Goal: Information Seeking & Learning: Learn about a topic

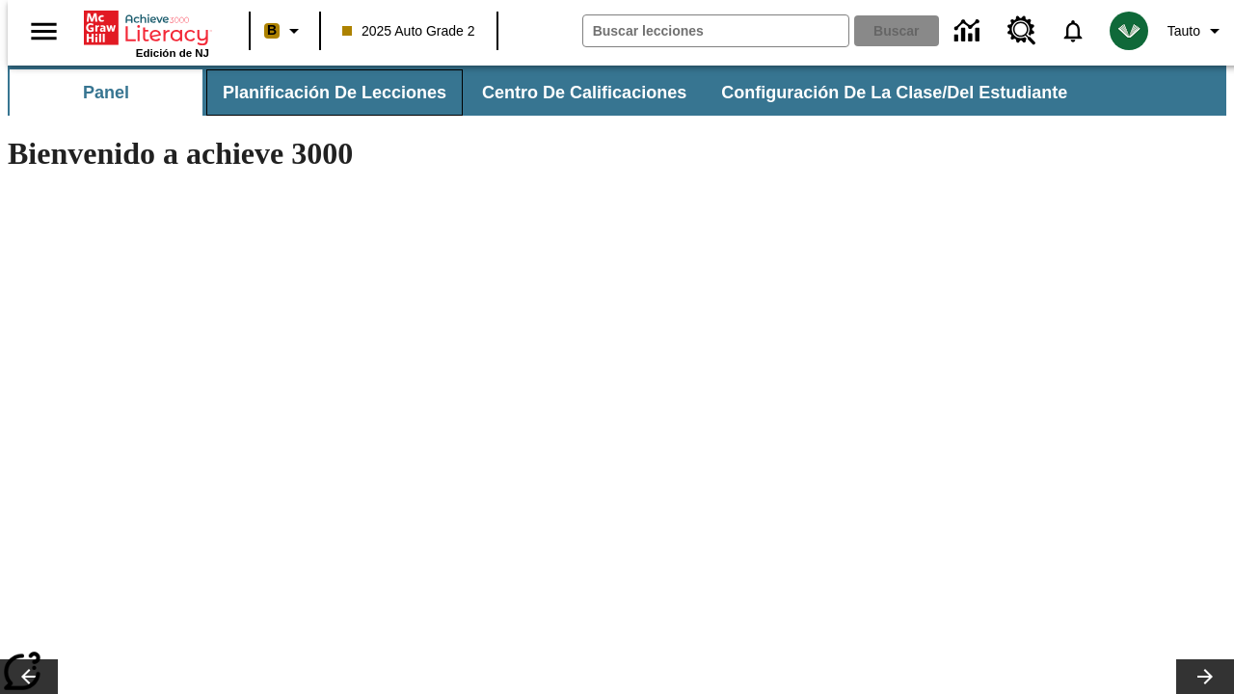
click at [323, 93] on span "Planificación de lecciones" at bounding box center [335, 93] width 224 height 22
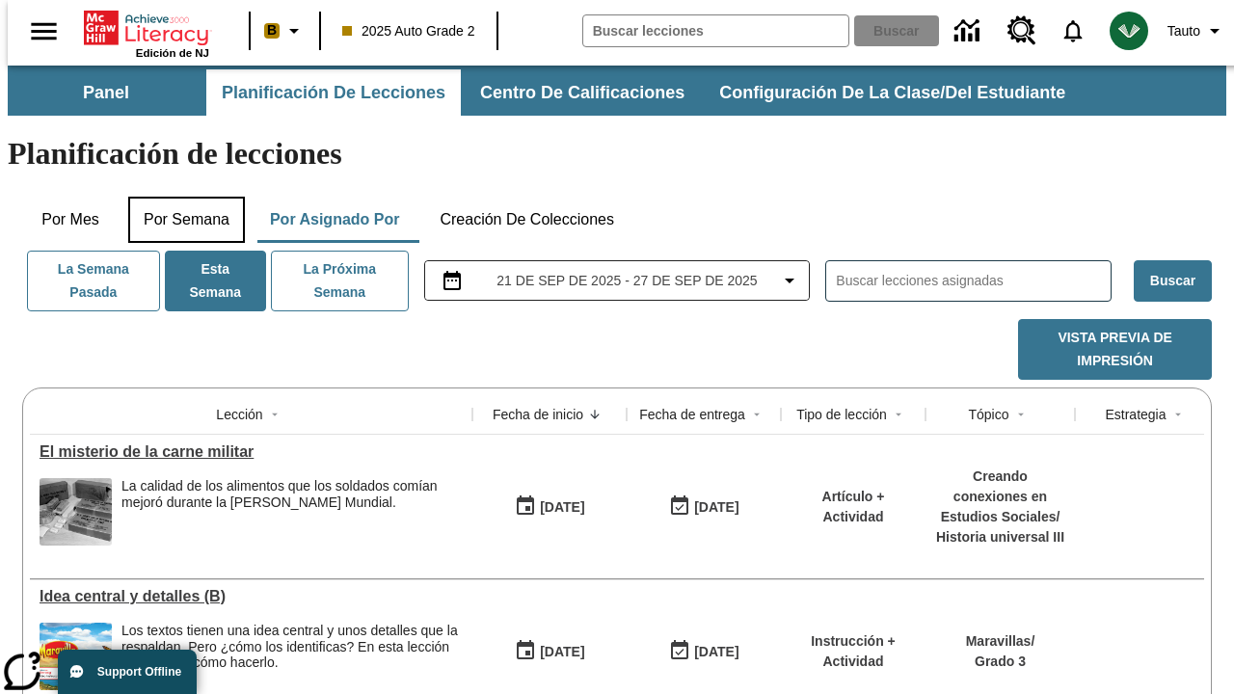
click at [180, 197] on button "Por semana" at bounding box center [186, 220] width 117 height 46
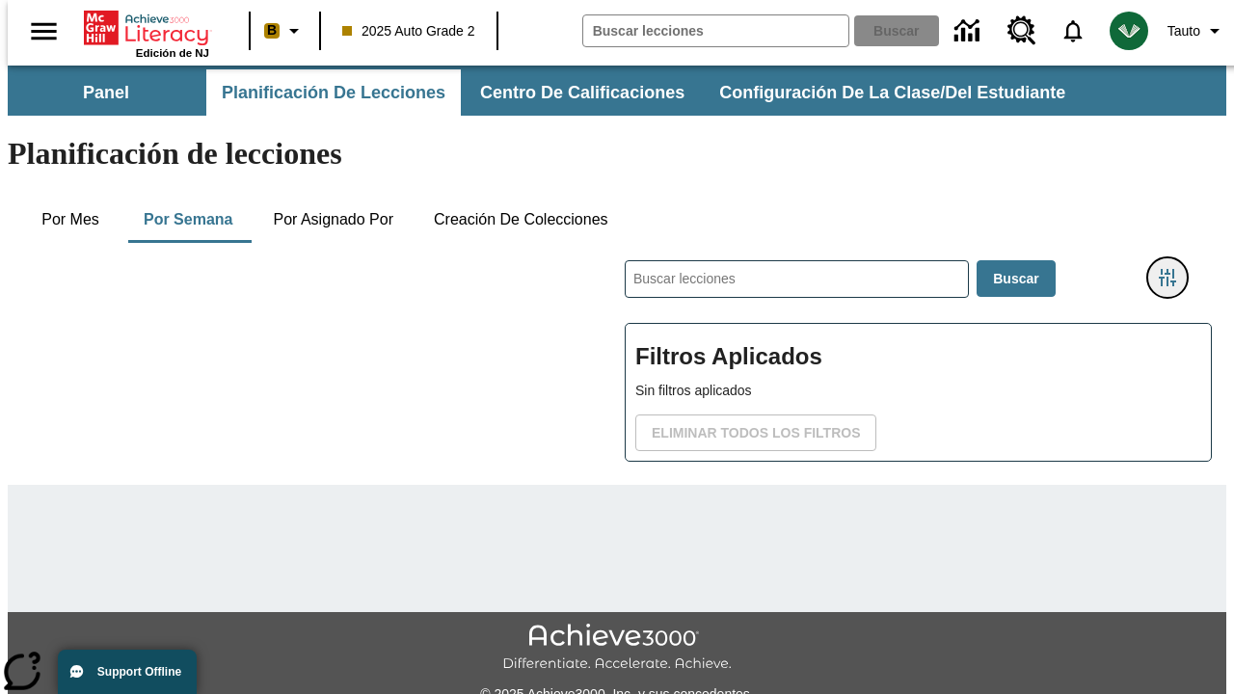
click at [1174, 269] on icon "Menú lateral de filtros" at bounding box center [1166, 277] width 17 height 17
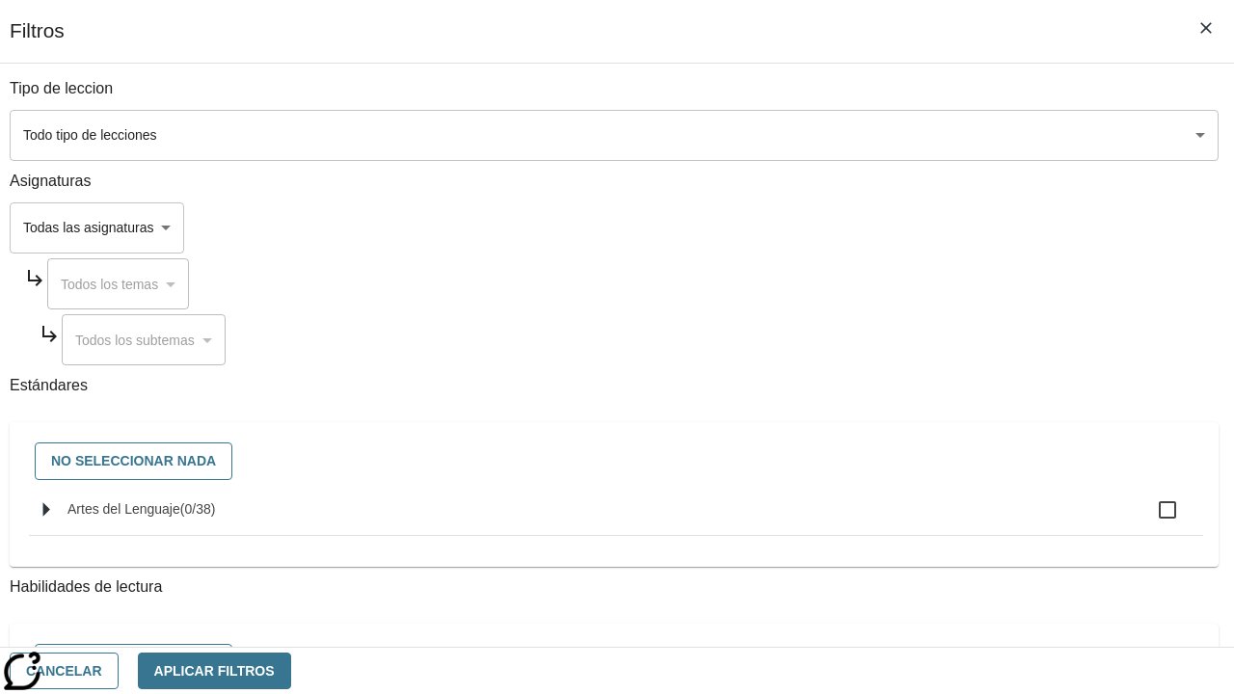
click at [850, 227] on body "Saltar al contenido principal Edición de NJ B 2025 Auto Grade 2 Buscar 0 Tauto …" at bounding box center [617, 478] width 1218 height 824
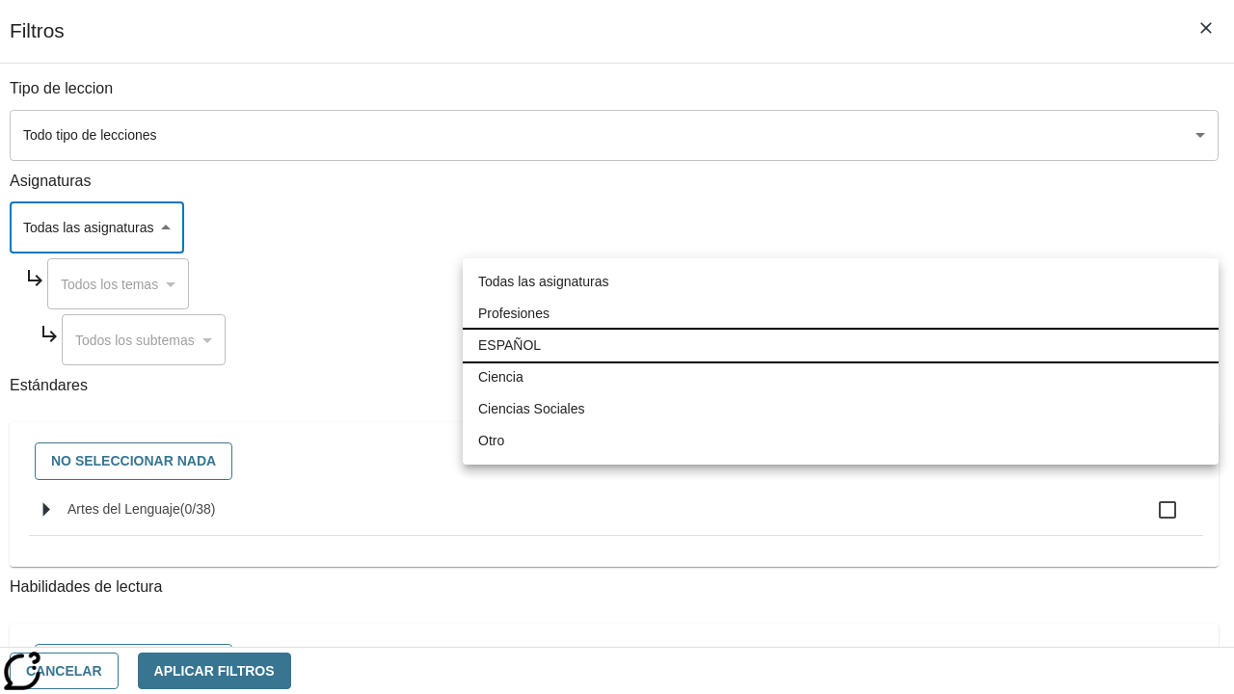
click at [840, 345] on li "ESPAÑOL" at bounding box center [841, 346] width 756 height 32
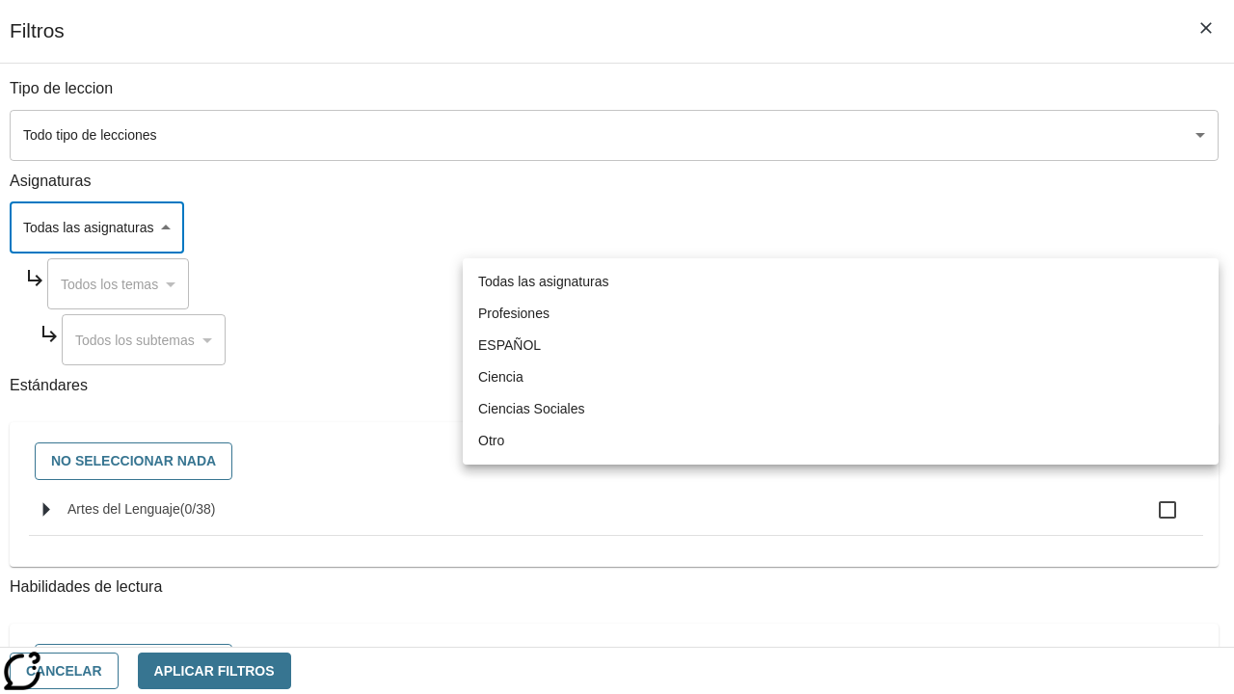
type input "1"
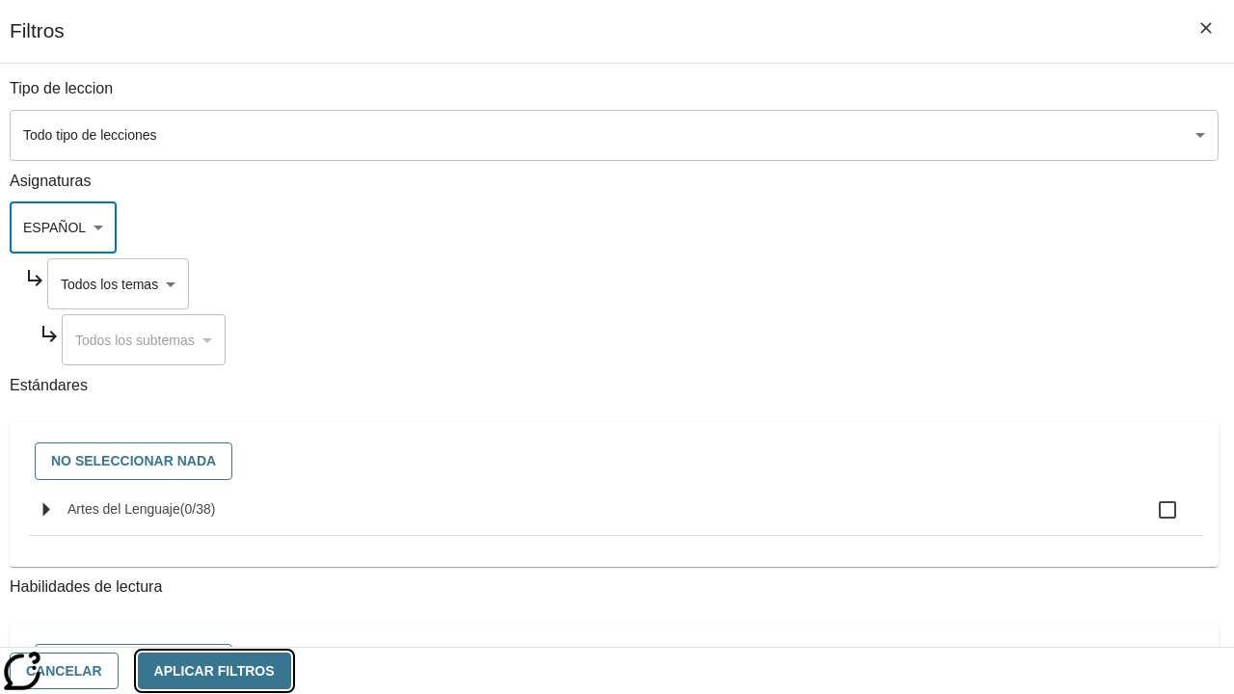
click at [291, 670] on button "Aplicar Filtros" at bounding box center [214, 671] width 153 height 38
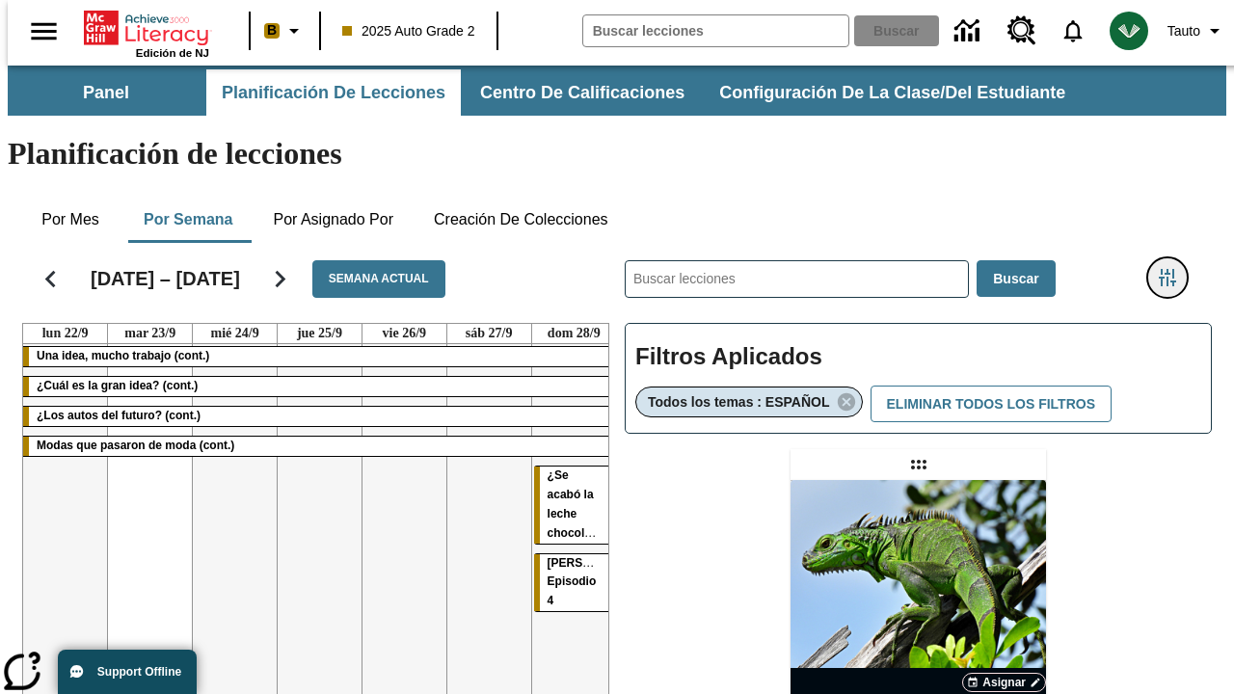
click at [1174, 269] on icon "Menú lateral de filtros" at bounding box center [1166, 277] width 17 height 17
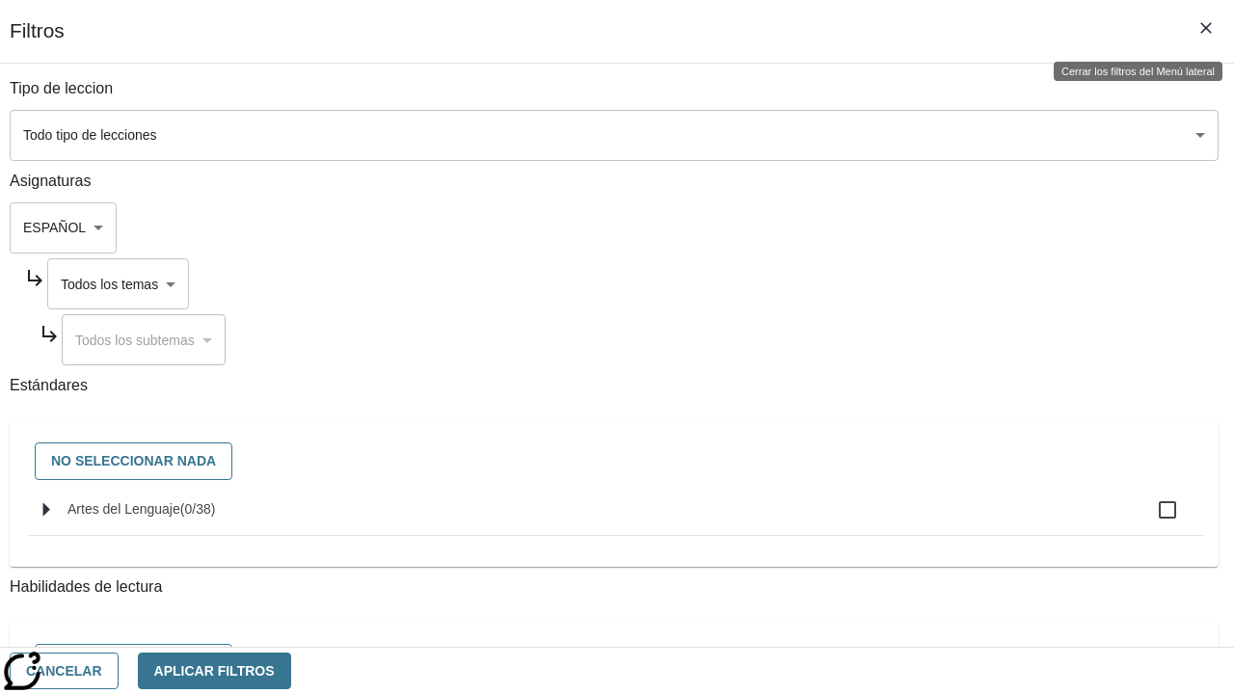
click at [868, 283] on body "Saltar al contenido principal Edición de NJ B 2025 Auto Grade 2 Buscar 0 Tauto …" at bounding box center [617, 568] width 1218 height 1005
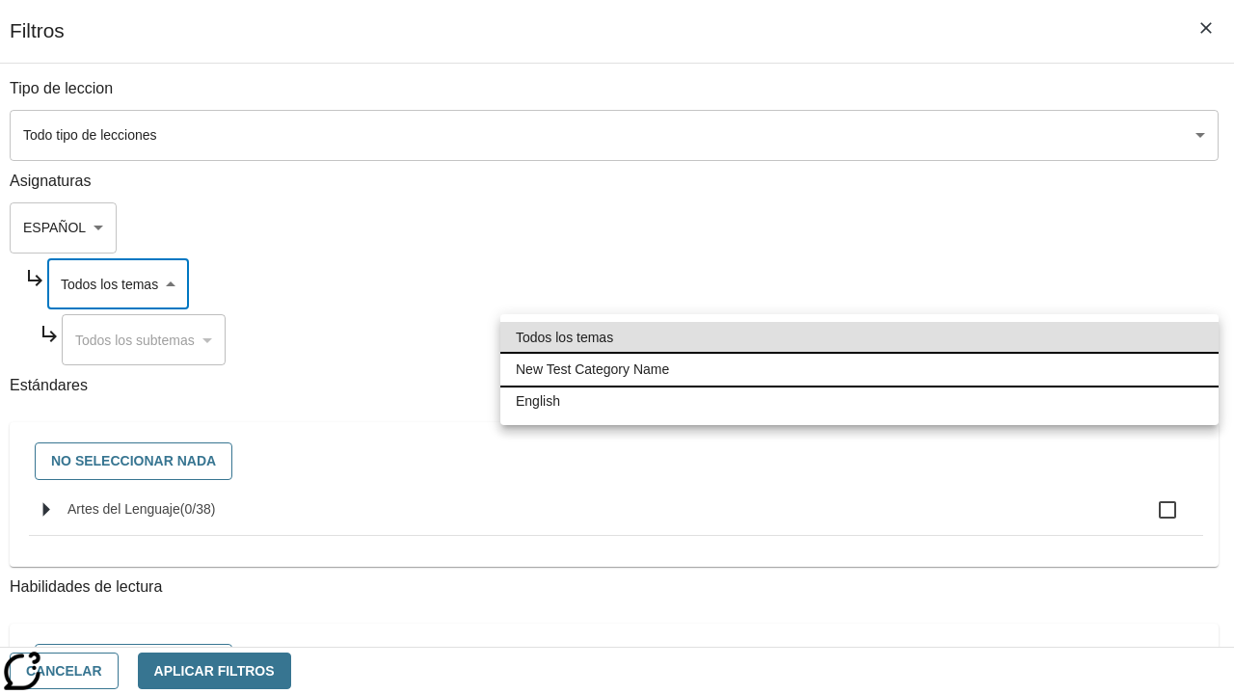
click at [859, 369] on li "New Test Category Name" at bounding box center [859, 370] width 718 height 32
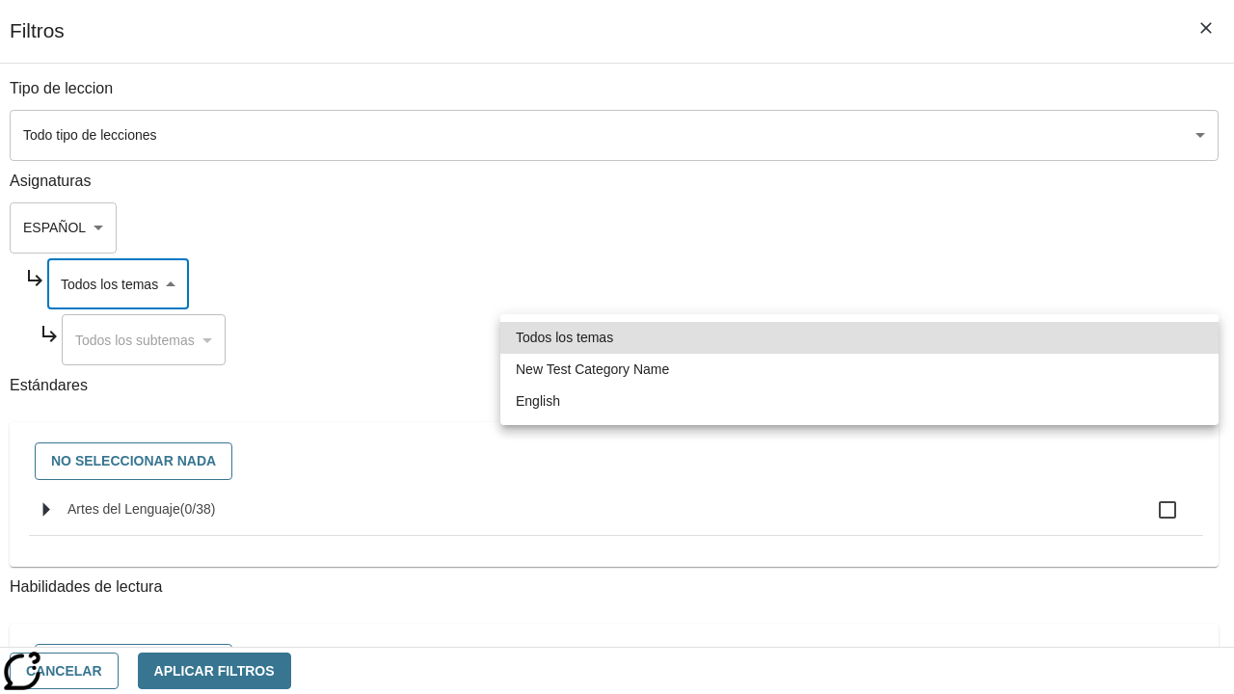
type input "265"
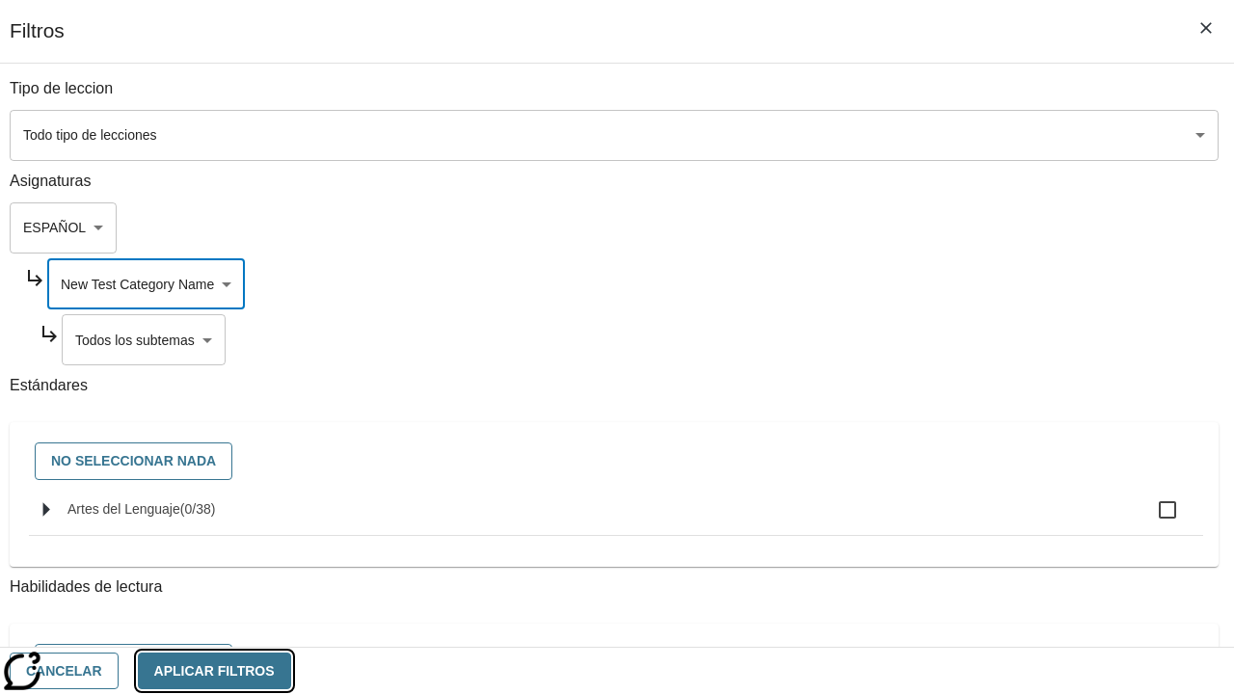
click at [291, 670] on button "Aplicar Filtros" at bounding box center [214, 671] width 153 height 38
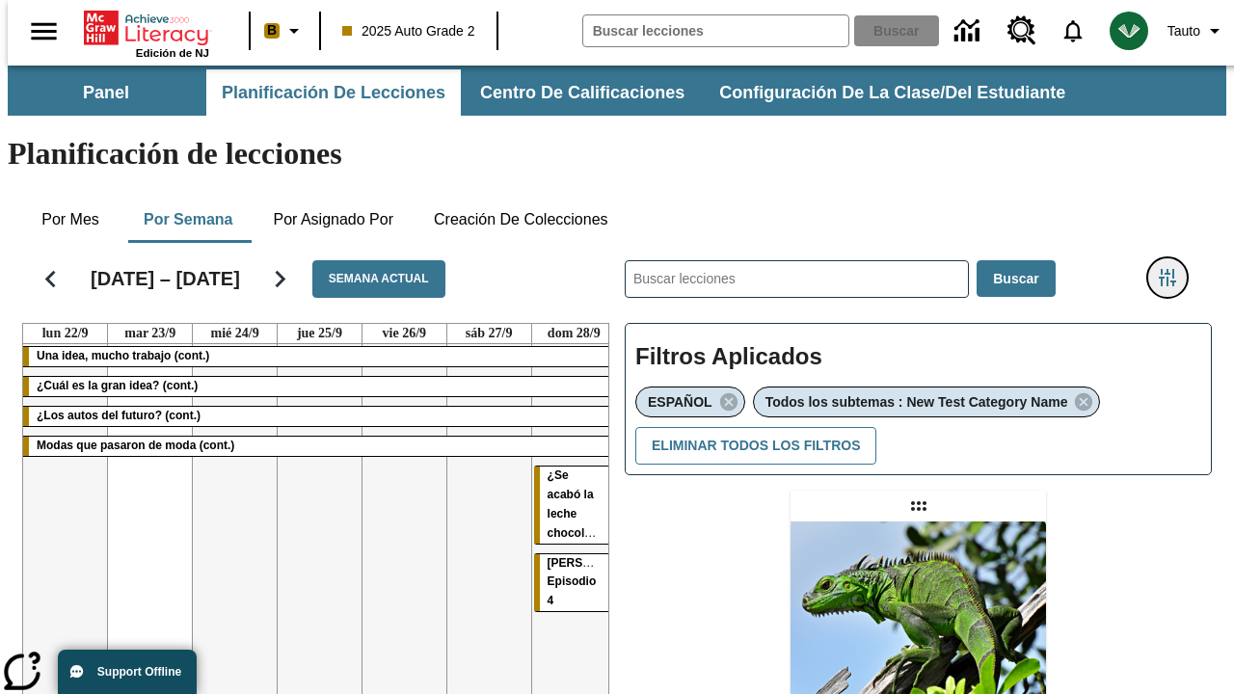
click at [1174, 269] on icon "Menú lateral de filtros" at bounding box center [1166, 277] width 17 height 17
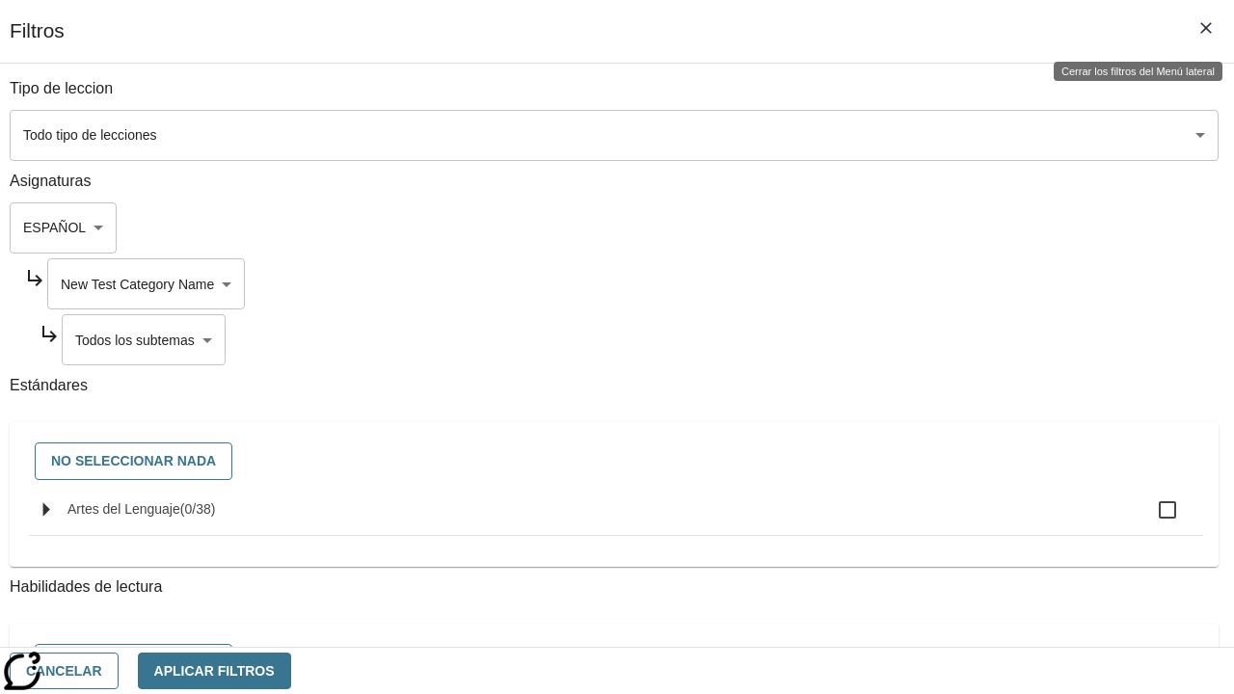
click at [876, 339] on body "Saltar al contenido principal Edición de NJ B 2025 Auto Grade 2 Buscar 0 Tauto …" at bounding box center [617, 589] width 1218 height 1047
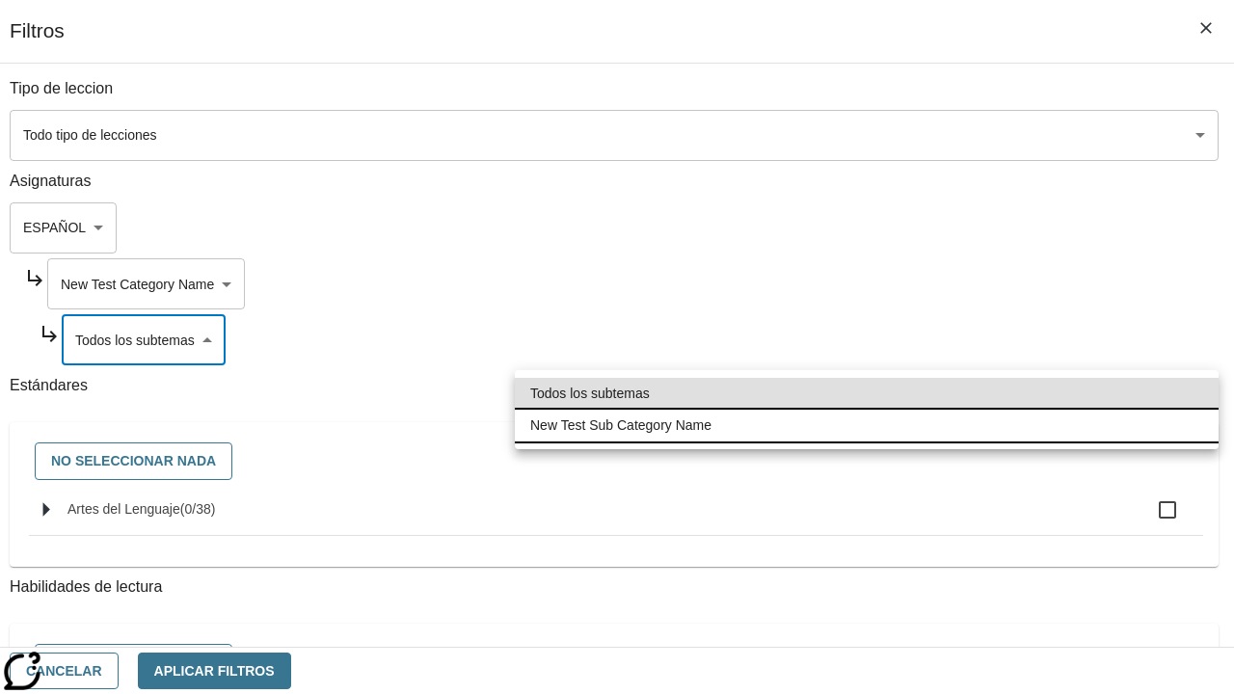
click at [866, 425] on li "New Test Sub Category Name" at bounding box center [867, 426] width 704 height 32
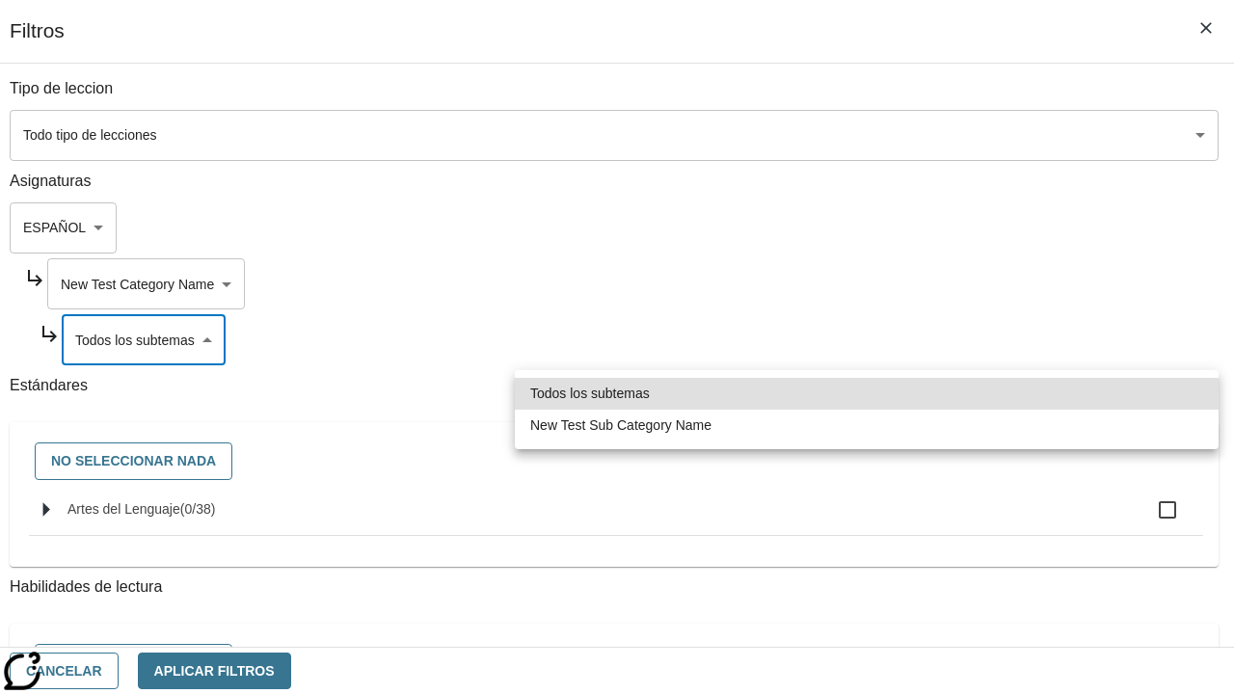
type input "2232"
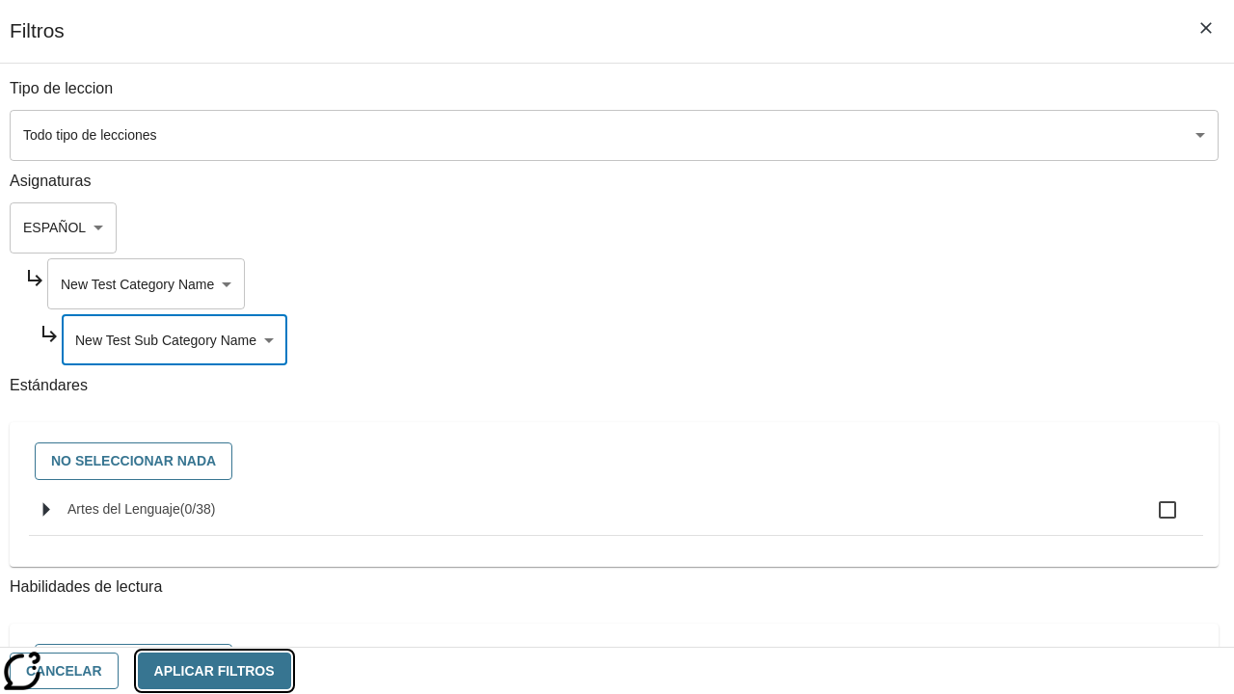
click at [291, 670] on button "Aplicar Filtros" at bounding box center [214, 671] width 153 height 38
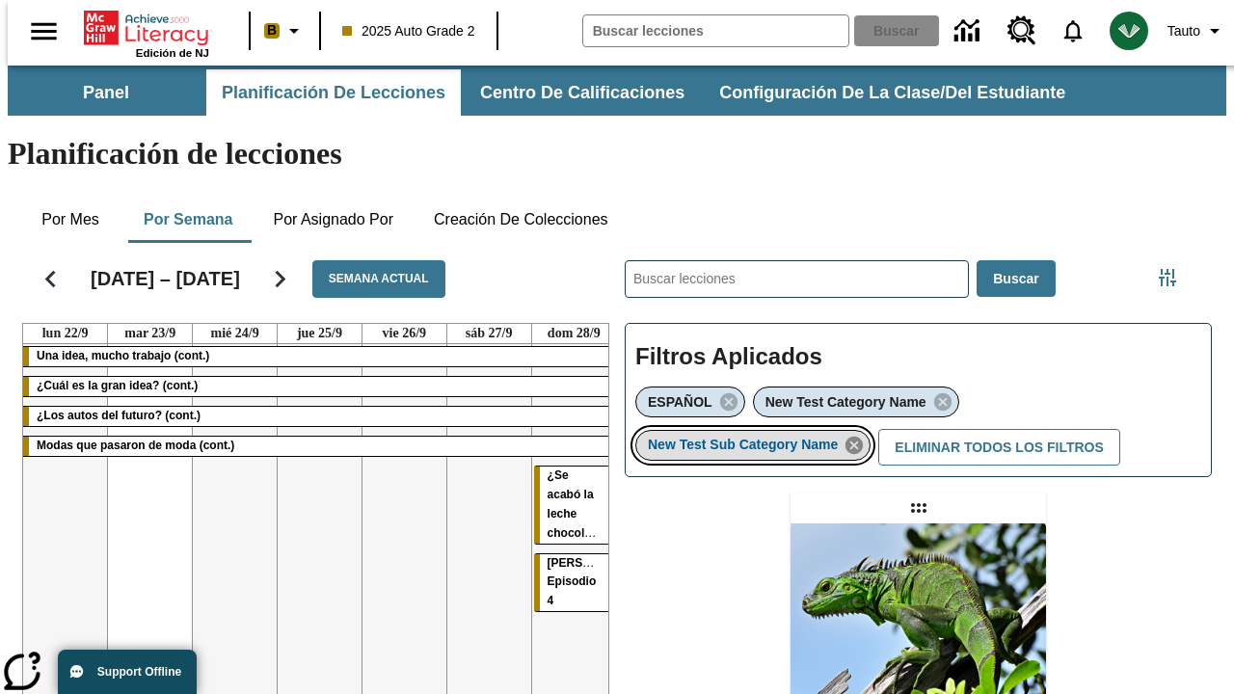
click at [860, 435] on icon "Eliminar New Test Sub Category Name el ítem seleccionado del filtro" at bounding box center [853, 445] width 21 height 21
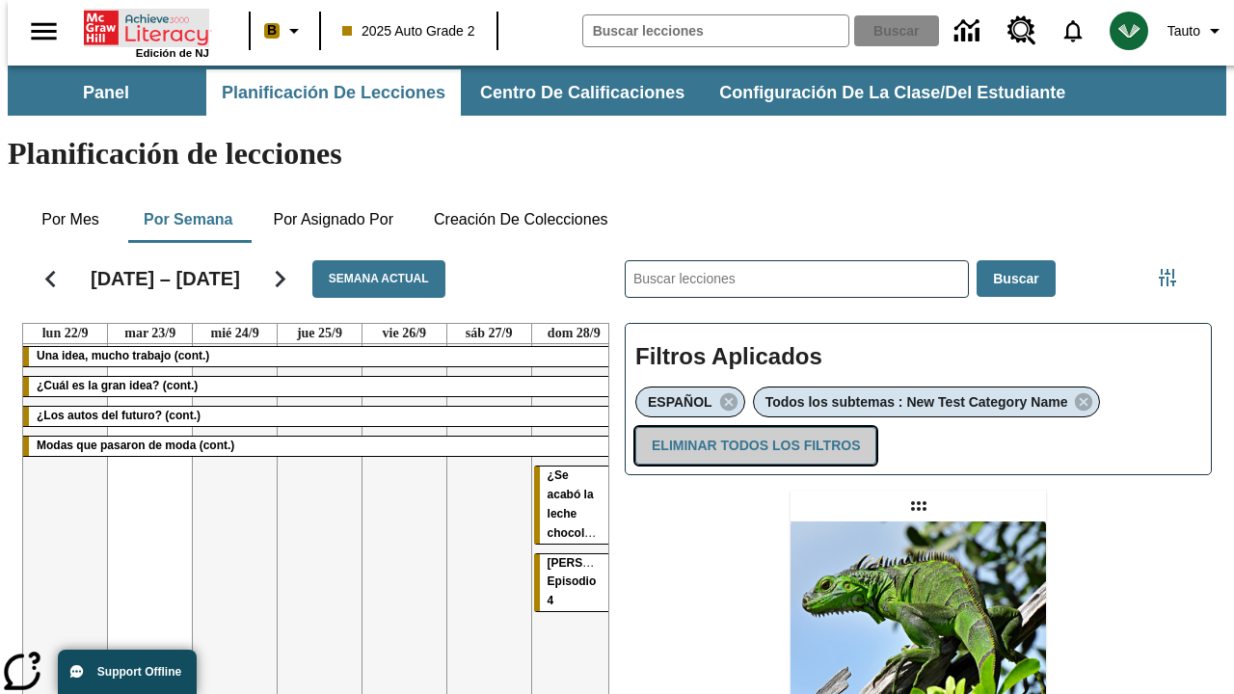
click at [752, 427] on button "Eliminar todos los filtros" at bounding box center [755, 446] width 241 height 38
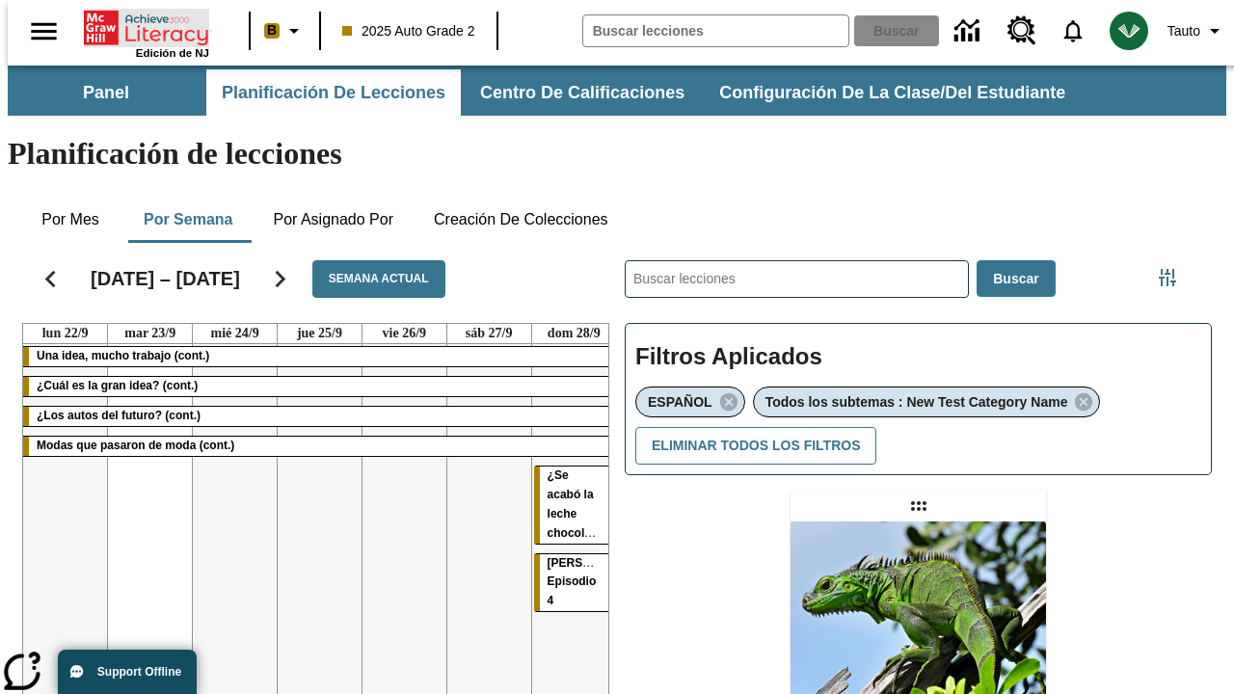
click at [139, 26] on icon "Portada" at bounding box center [148, 28] width 128 height 39
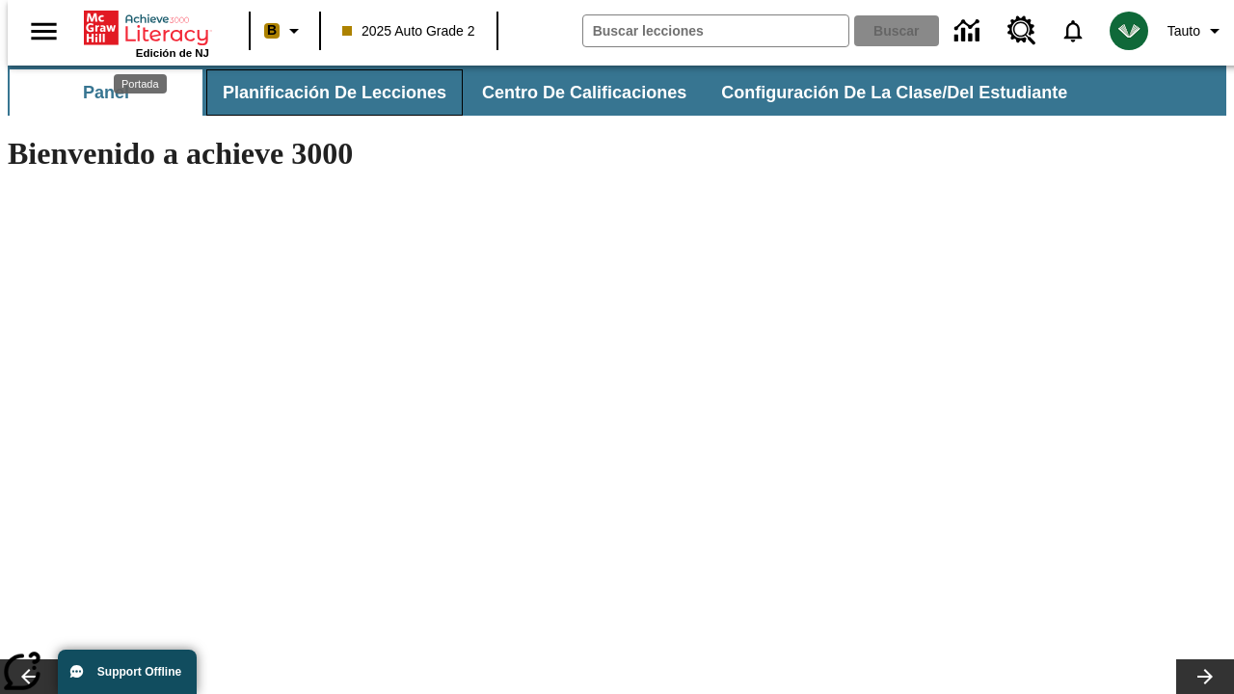
click at [323, 93] on span "Planificación de lecciones" at bounding box center [335, 93] width 224 height 22
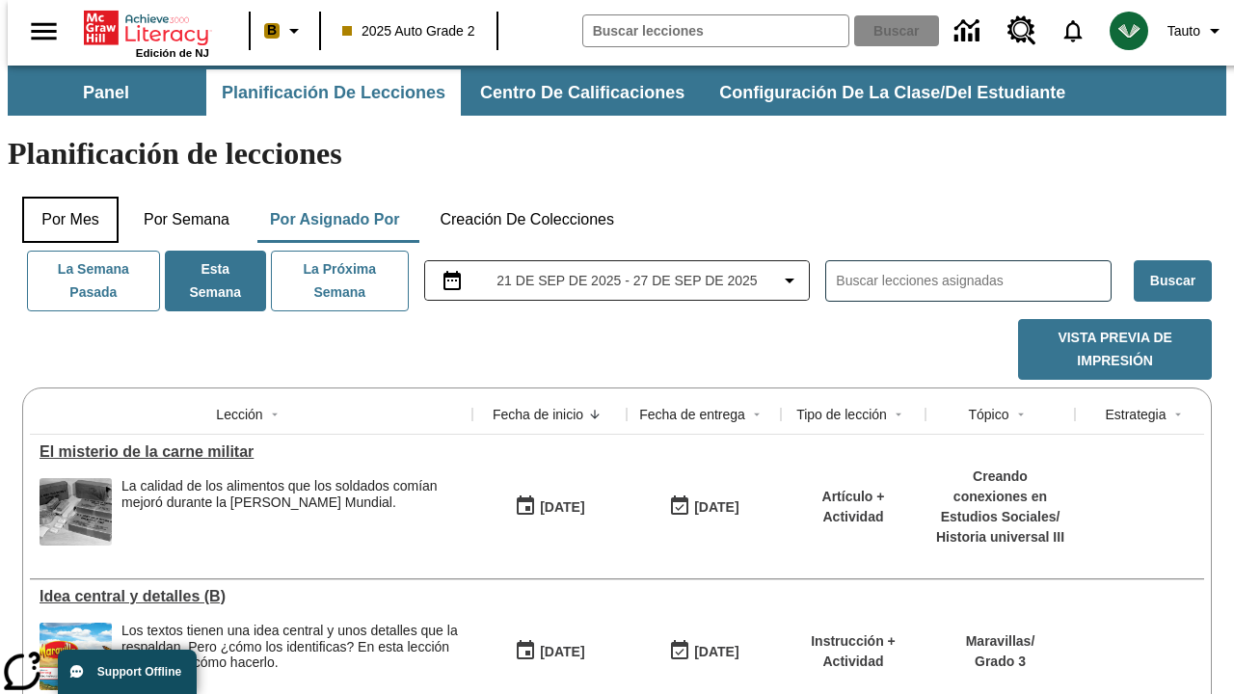
click at [63, 197] on button "Por mes" at bounding box center [70, 220] width 96 height 46
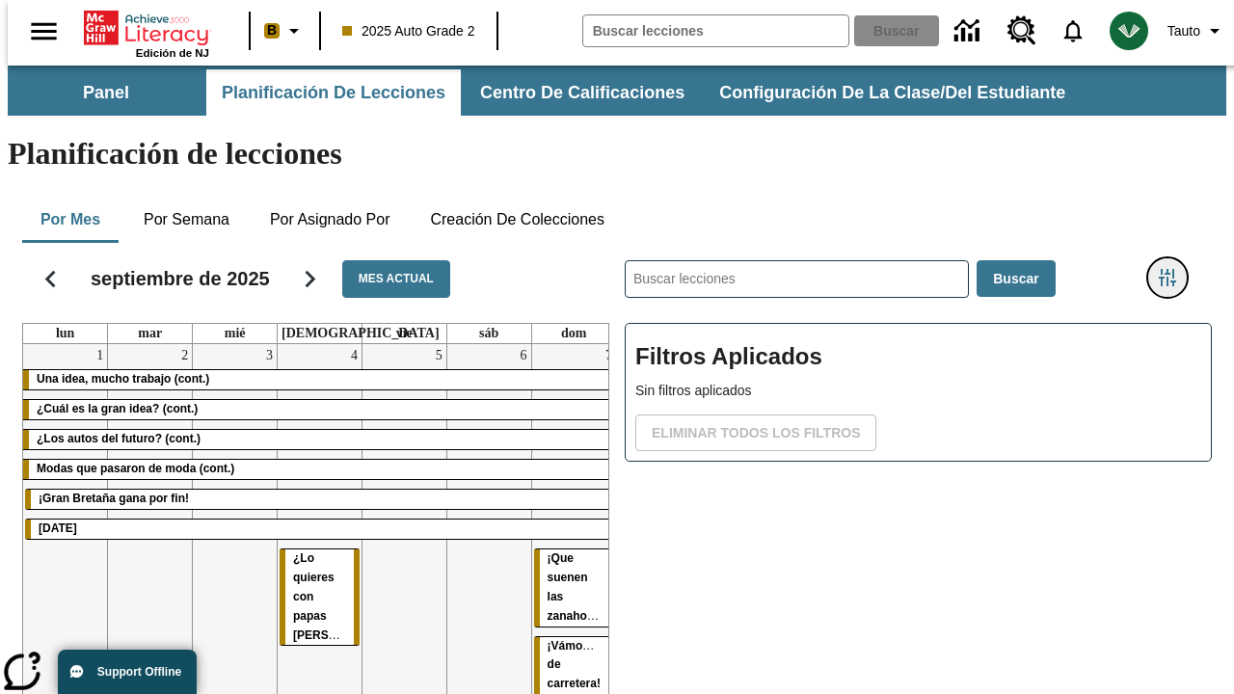
click at [1174, 269] on icon "Menú lateral de filtros" at bounding box center [1166, 277] width 17 height 17
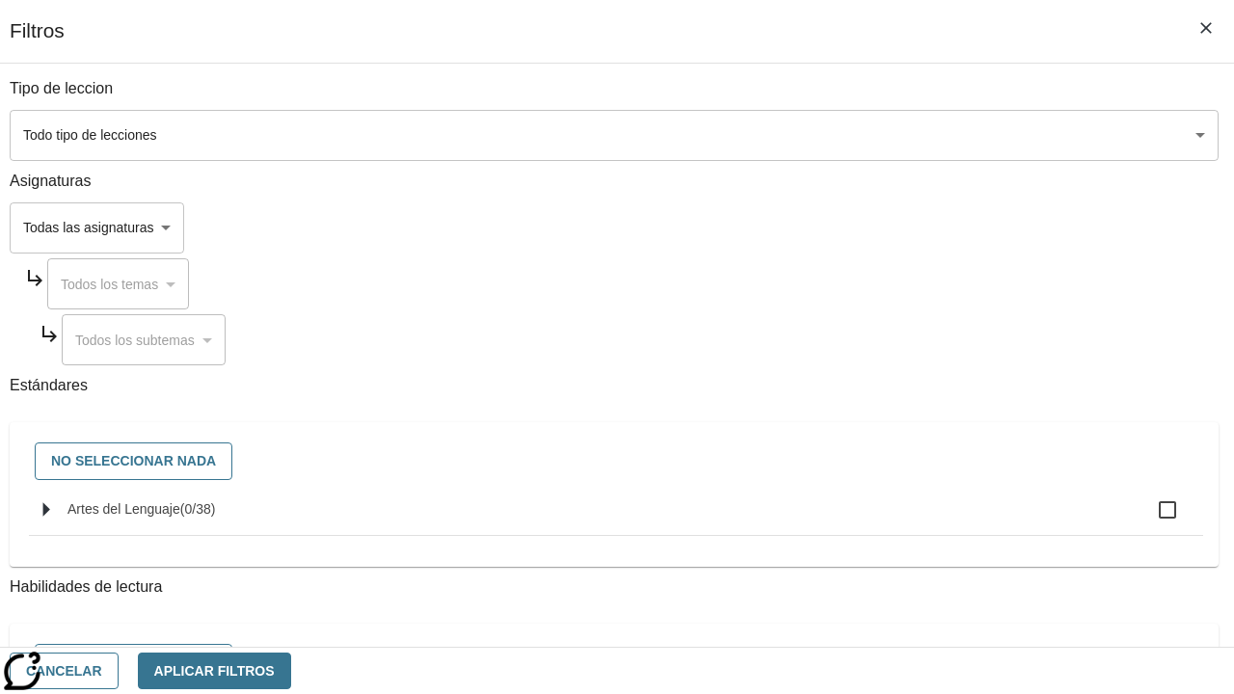
click at [850, 227] on body "Saltar al contenido principal Edición de NJ B 2025 Auto Grade 2 Buscar 0 Tauto …" at bounding box center [617, 478] width 1218 height 824
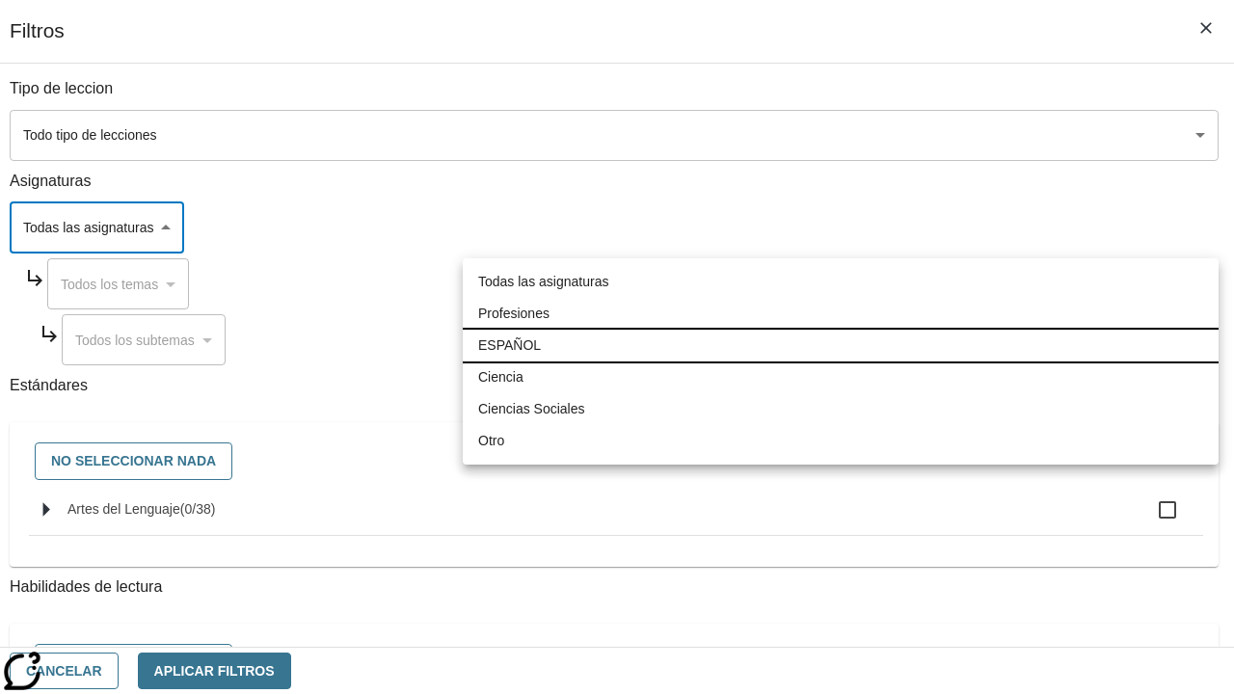
click at [840, 345] on li "ESPAÑOL" at bounding box center [841, 346] width 756 height 32
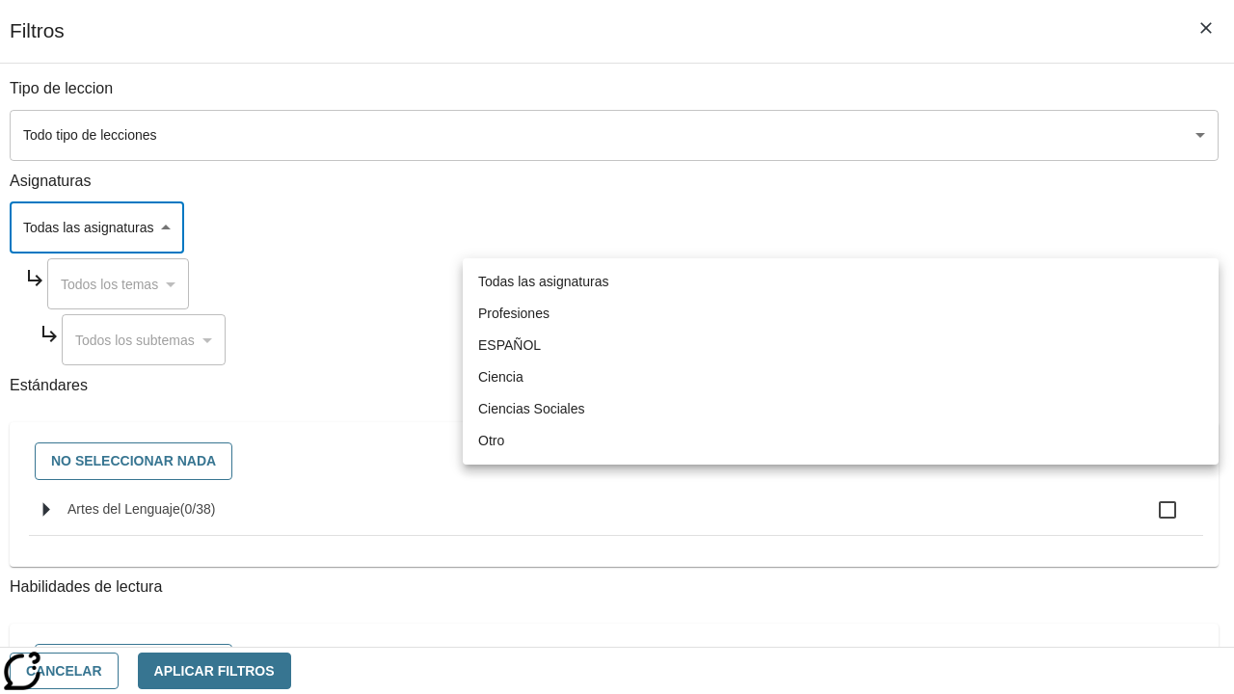
type input "1"
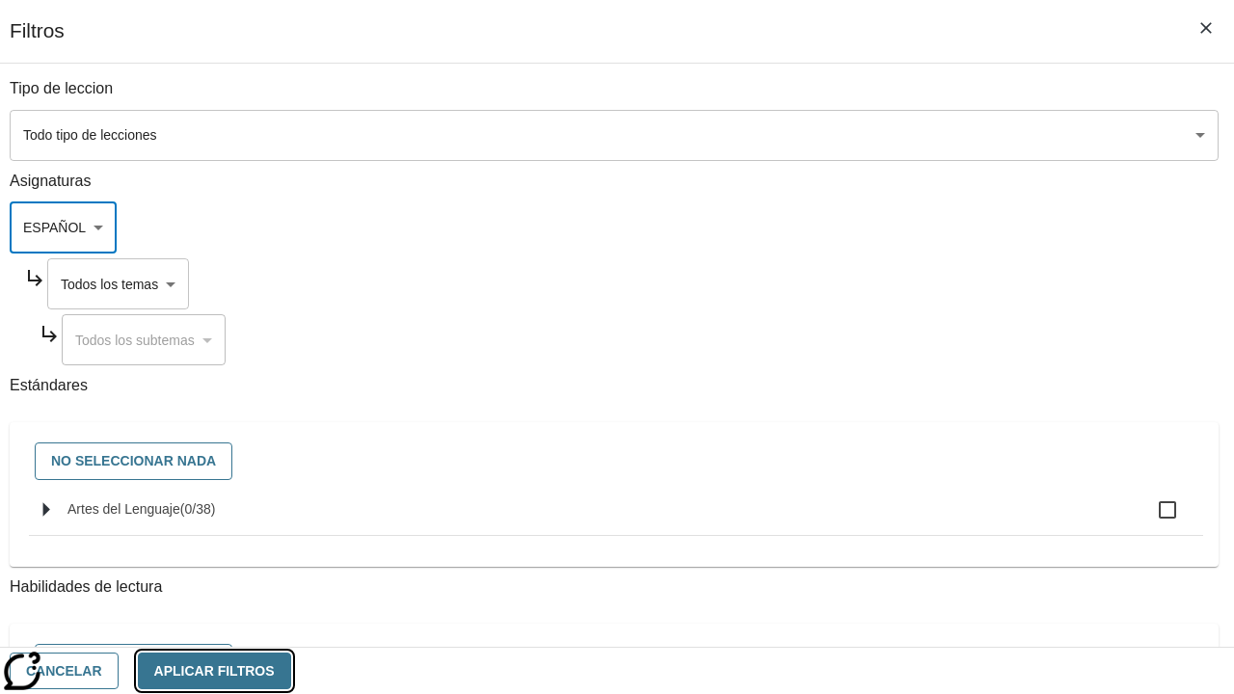
click at [291, 670] on button "Aplicar Filtros" at bounding box center [214, 671] width 153 height 38
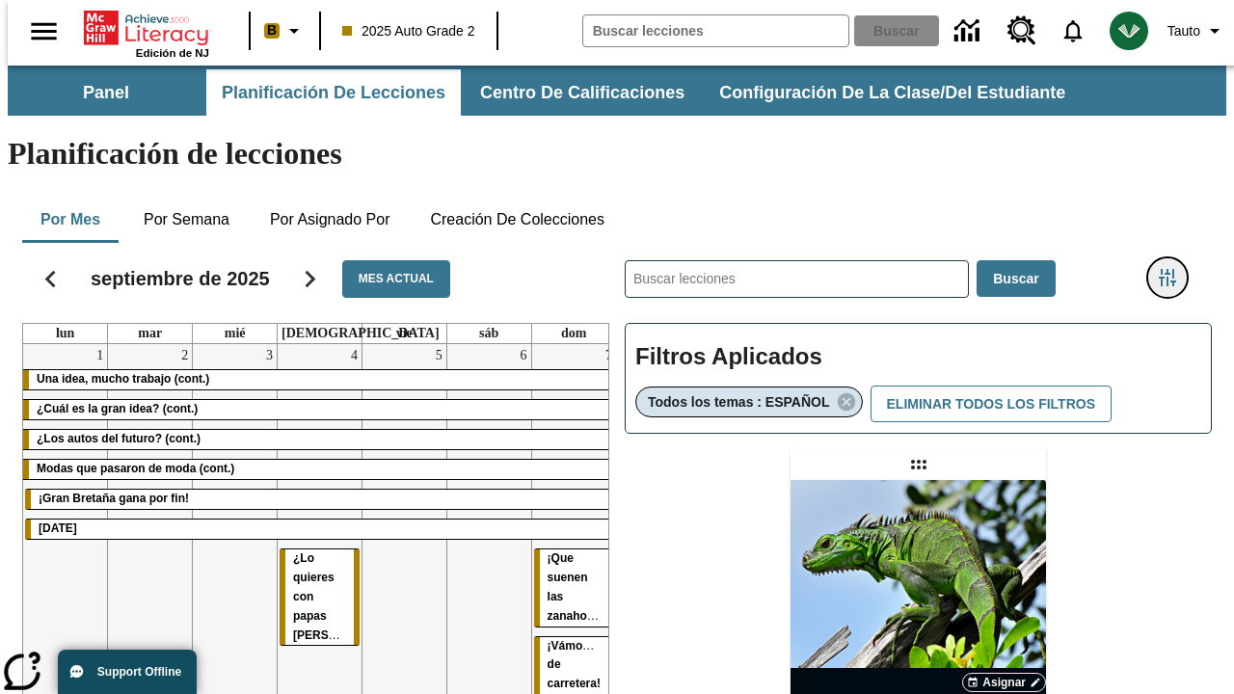
click at [1174, 269] on icon "Menú lateral de filtros" at bounding box center [1166, 277] width 17 height 17
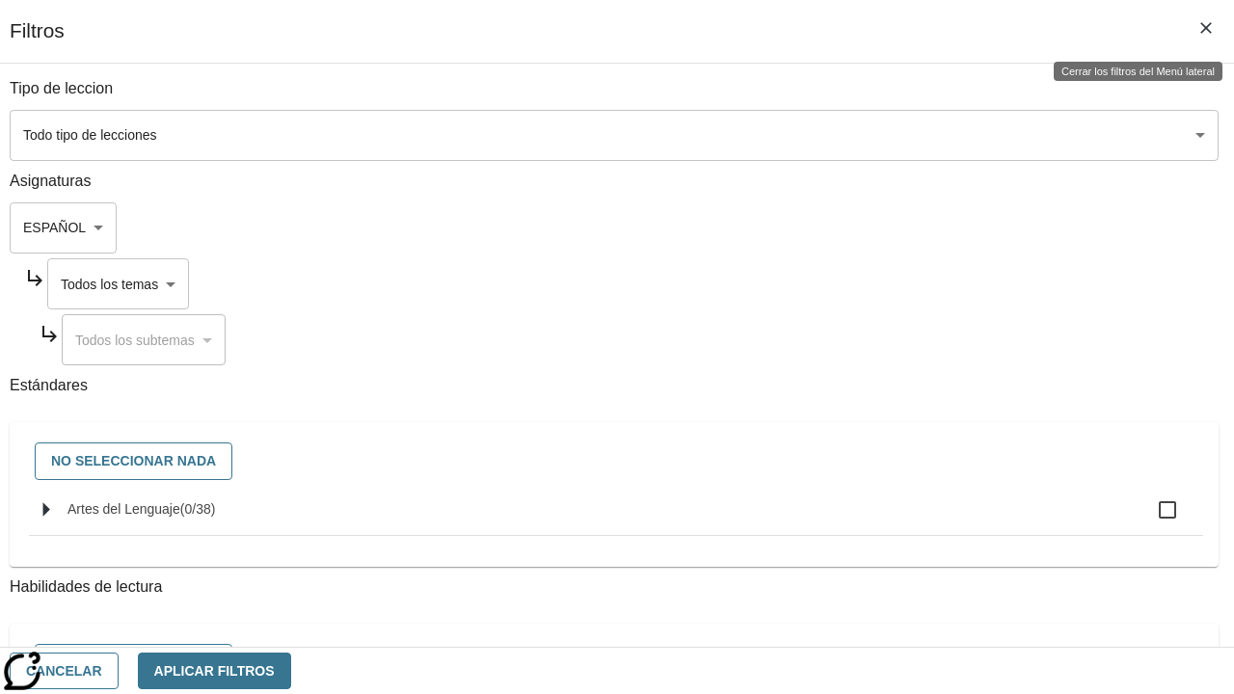
click at [868, 283] on body "Saltar al contenido principal Edición de NJ B 2025 Auto Grade 2 Buscar 0 Tauto …" at bounding box center [617, 568] width 1218 height 1005
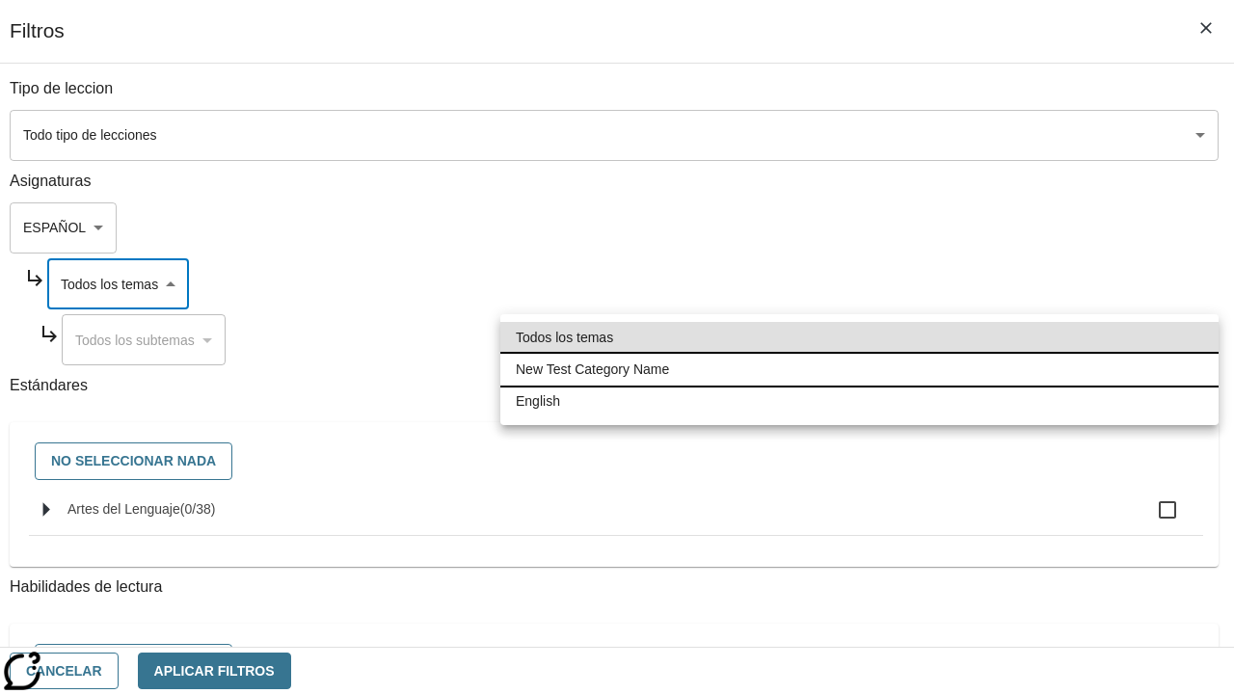
click at [859, 369] on li "New Test Category Name" at bounding box center [859, 370] width 718 height 32
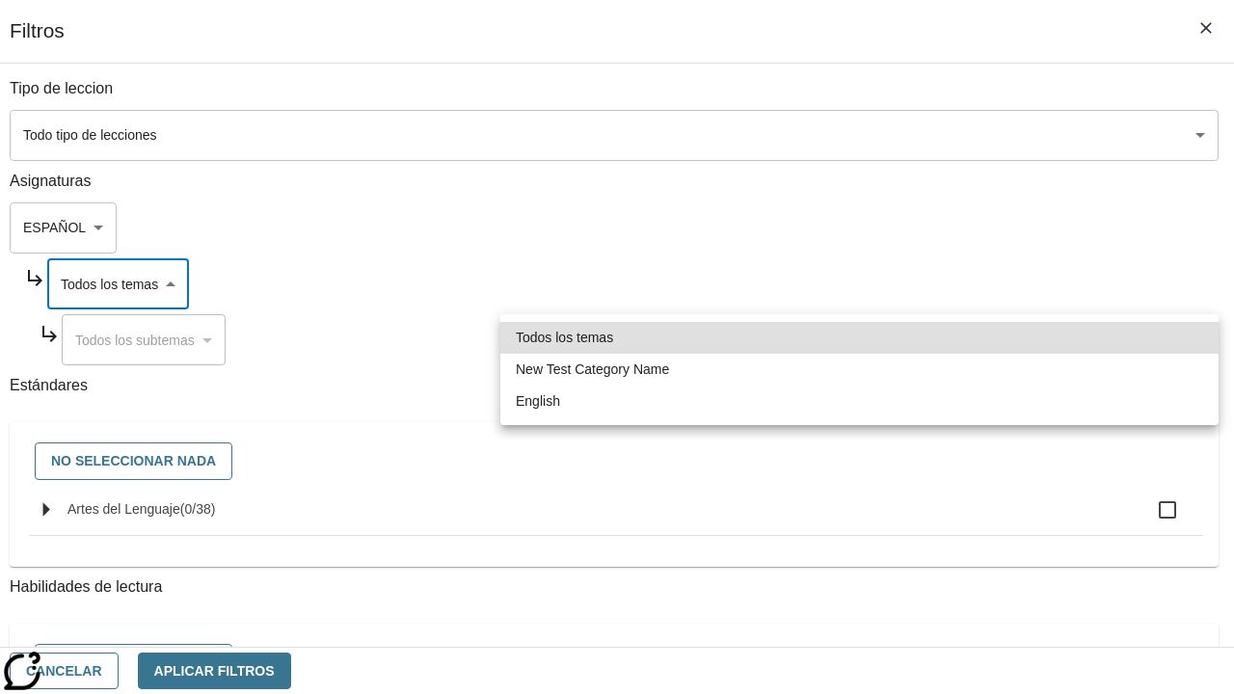
type input "265"
